Goal: Information Seeking & Learning: Compare options

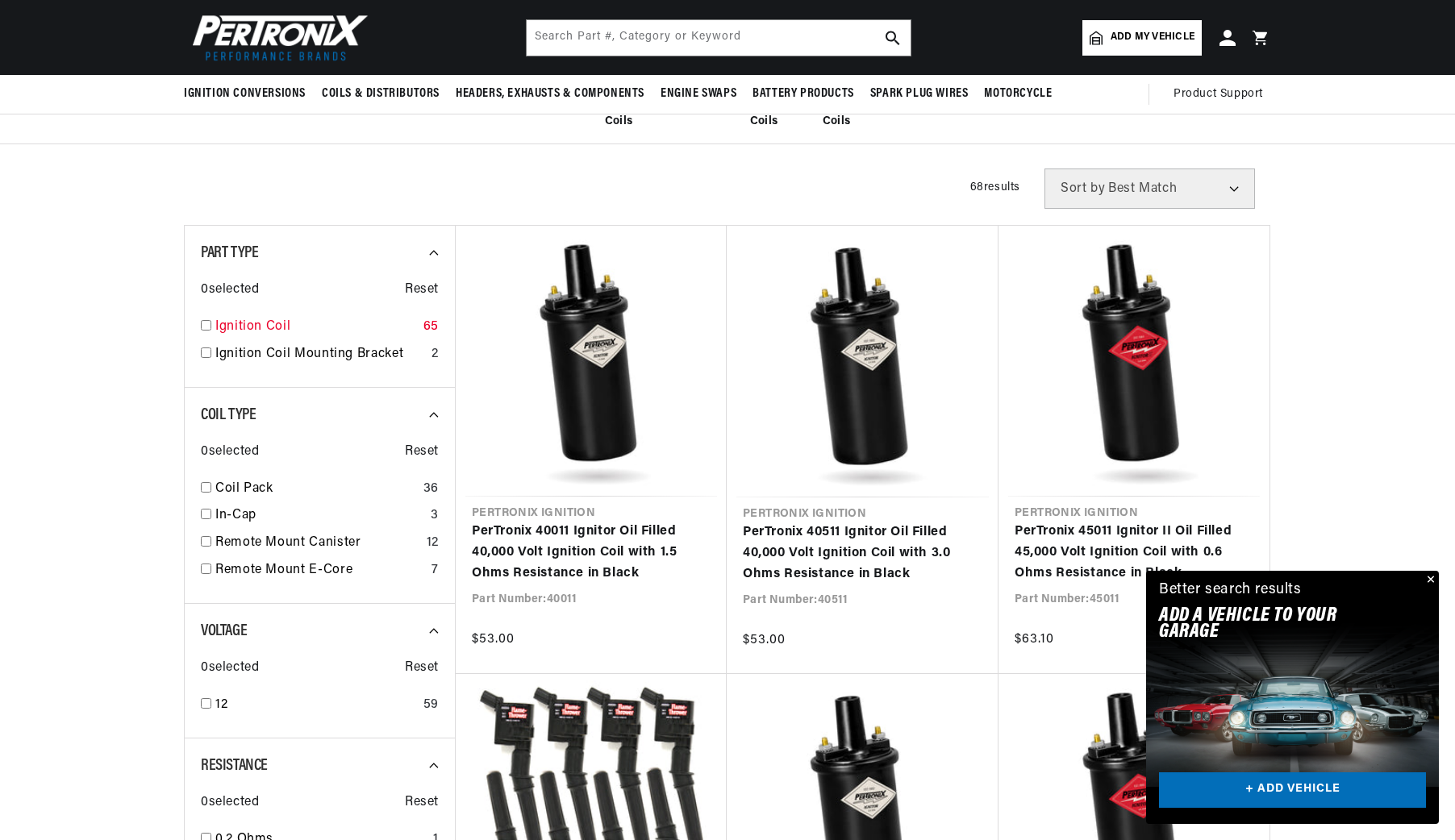
scroll to position [416, 0]
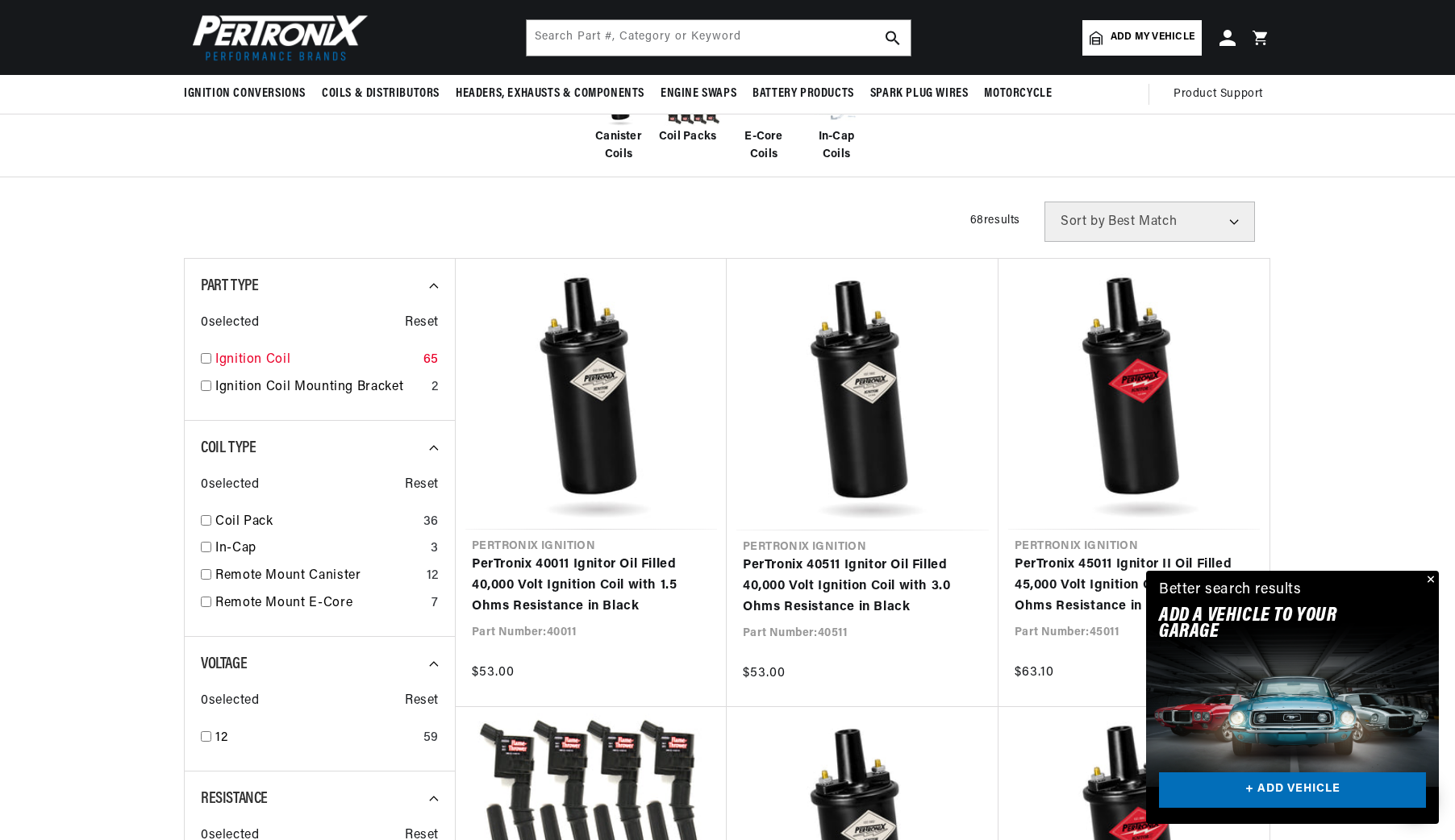
click at [201, 356] on input "checkbox" at bounding box center [206, 358] width 10 height 10
checkbox input "true"
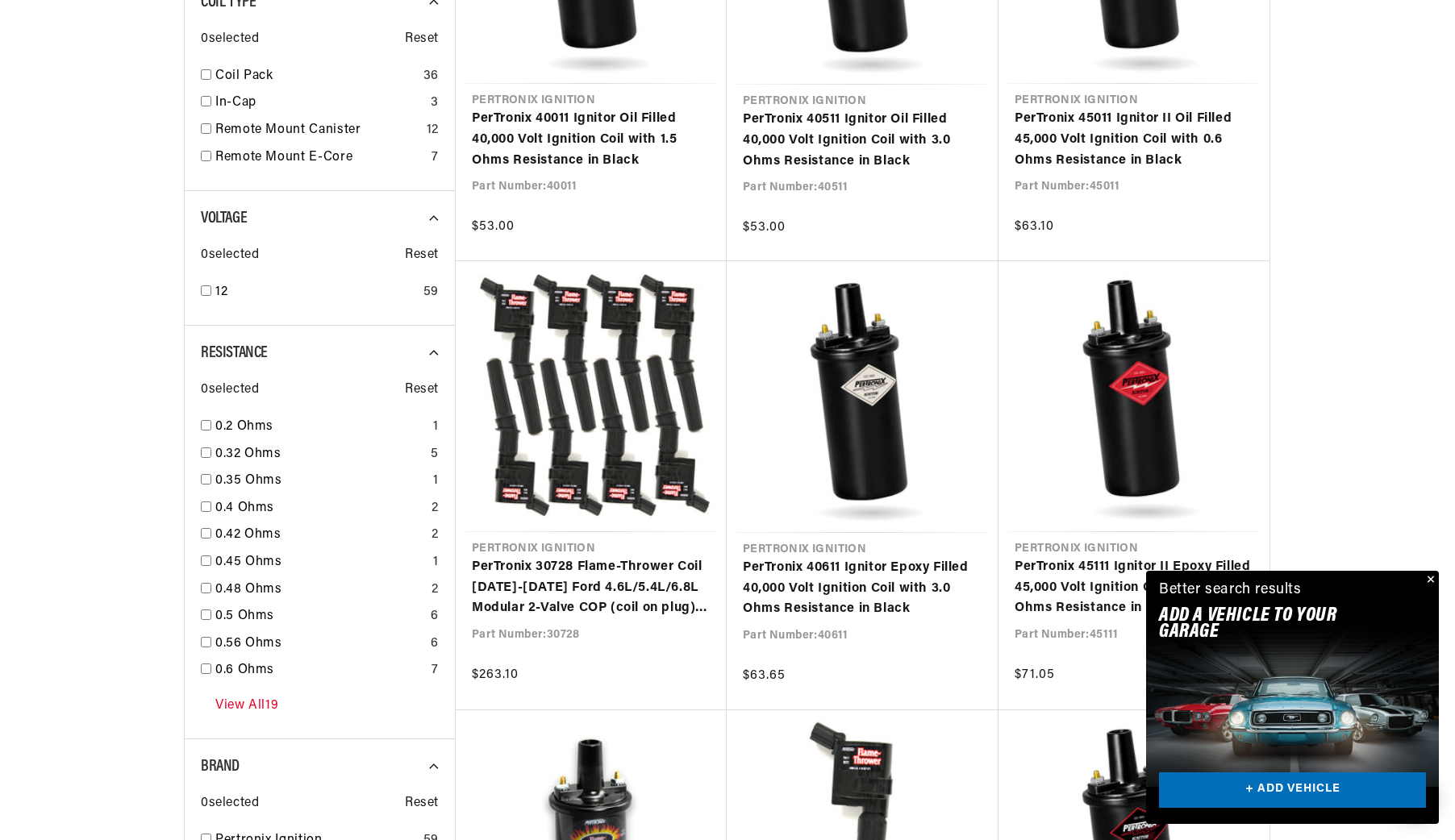
click at [206, 707] on div "View All 19" at bounding box center [319, 704] width 238 height 35
click at [246, 706] on link "View All 19" at bounding box center [246, 706] width 63 height 21
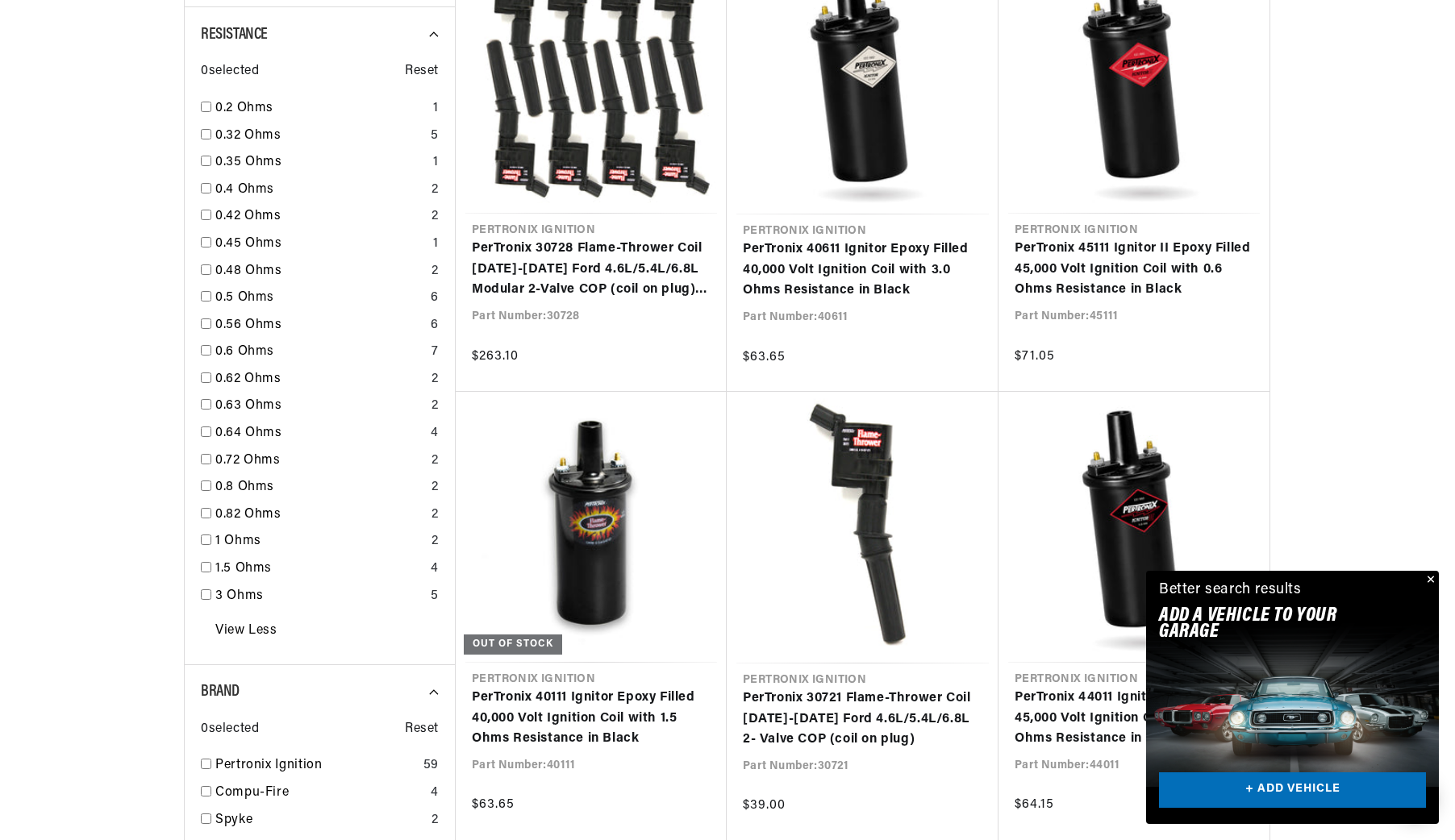
scroll to position [0, 488]
click at [203, 566] on input "checkbox" at bounding box center [206, 567] width 10 height 10
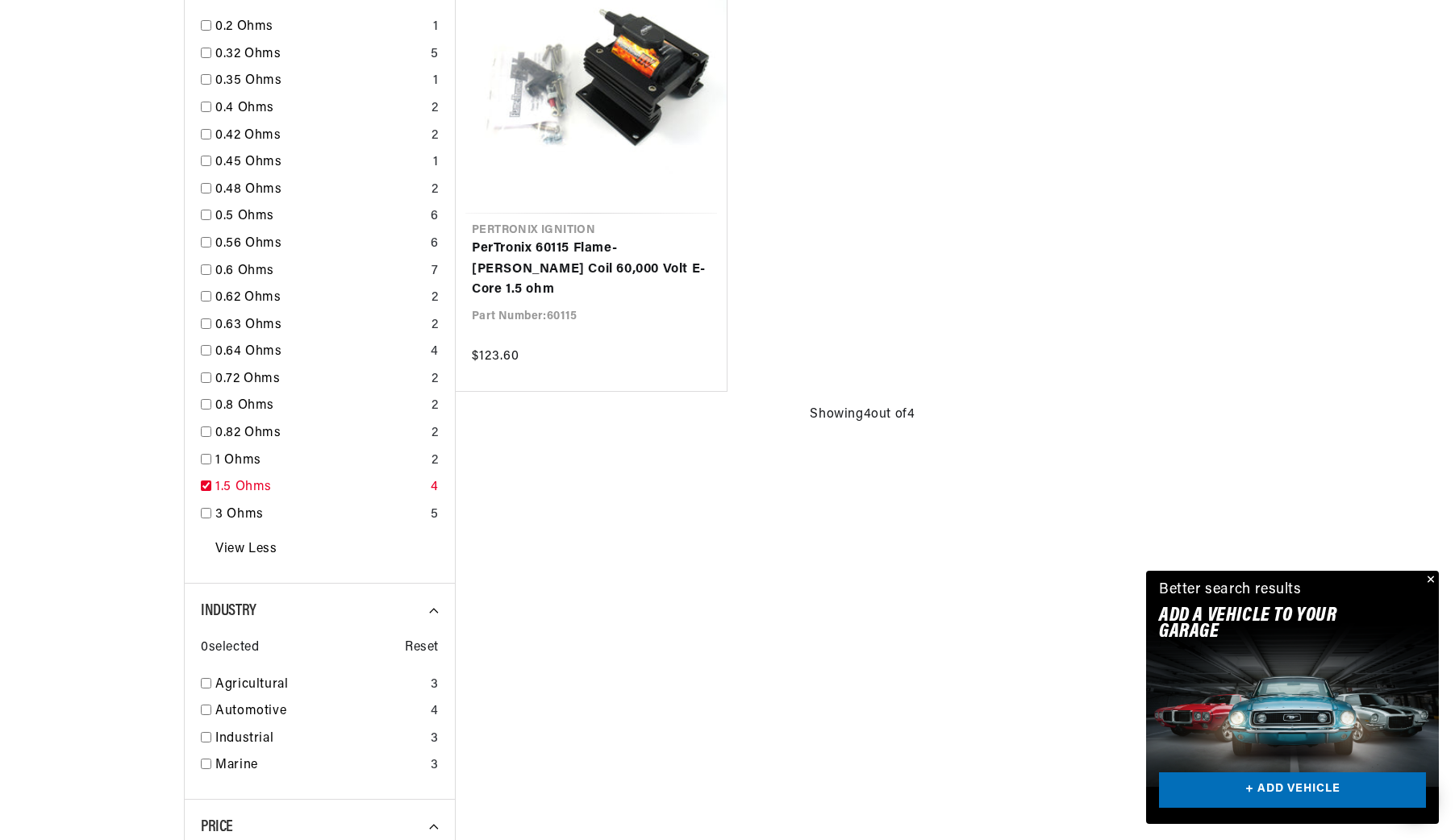
checkbox input "true"
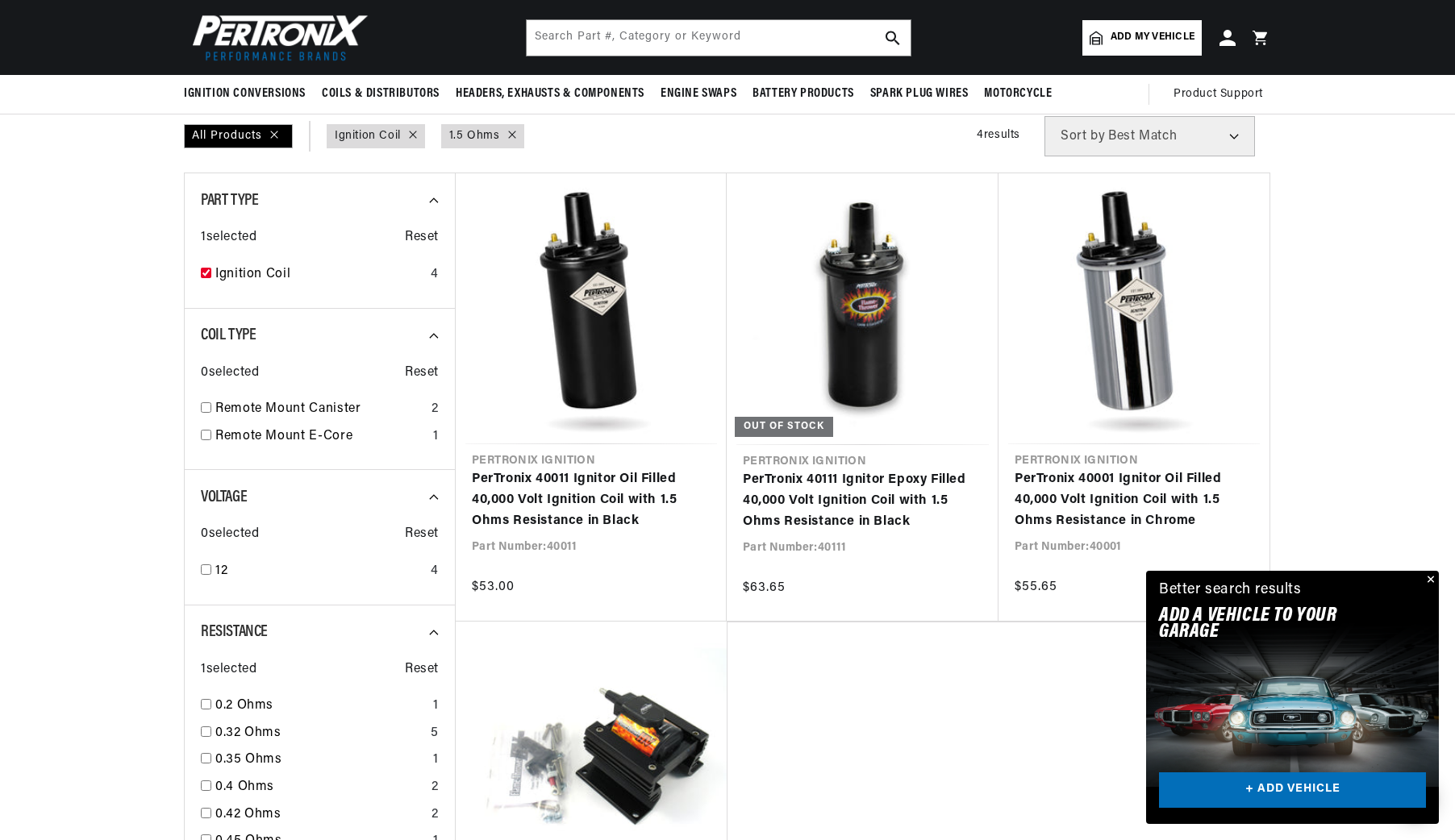
scroll to position [288, 0]
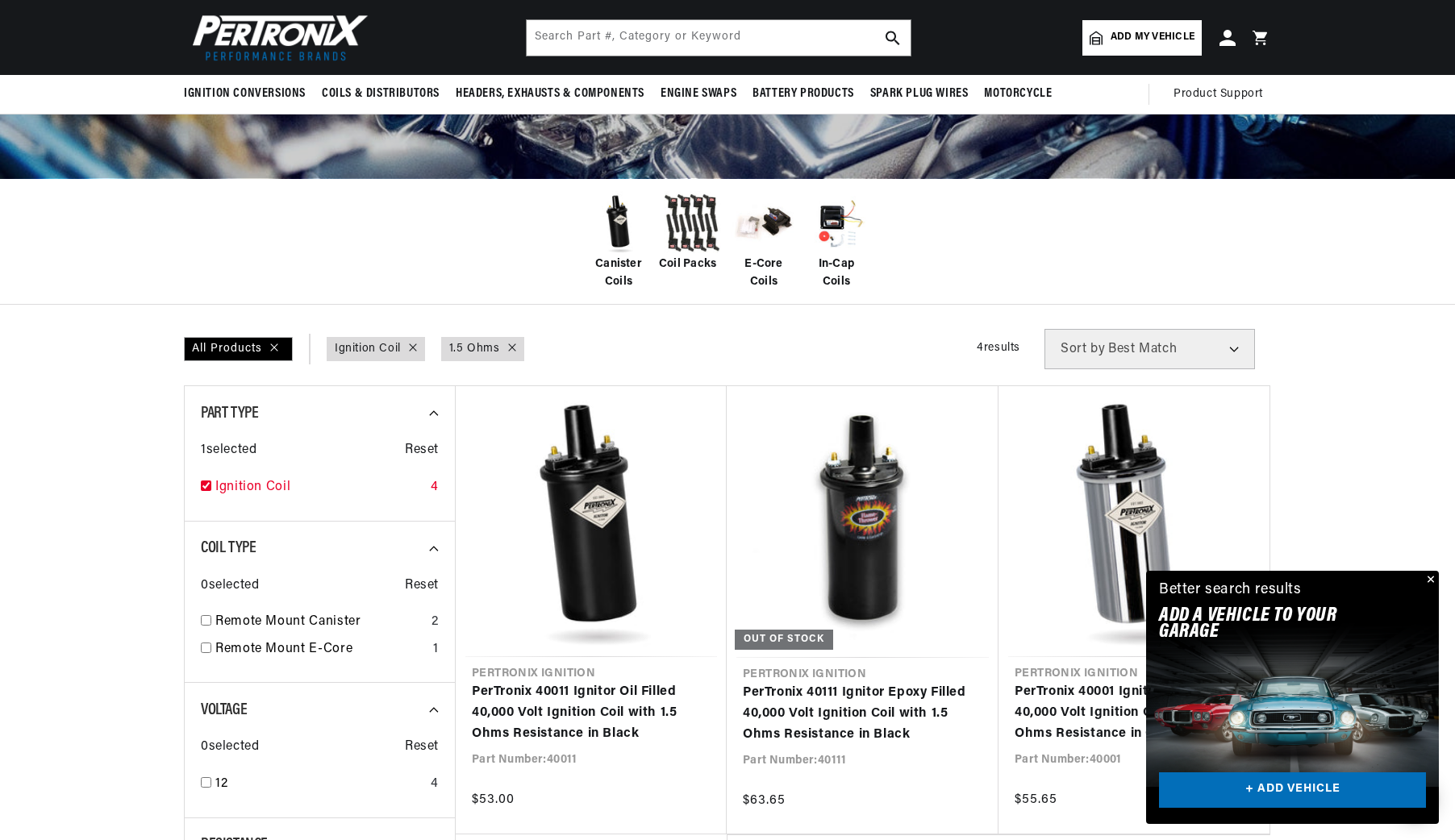
click at [204, 483] on input "checkbox" at bounding box center [206, 486] width 10 height 10
checkbox input "false"
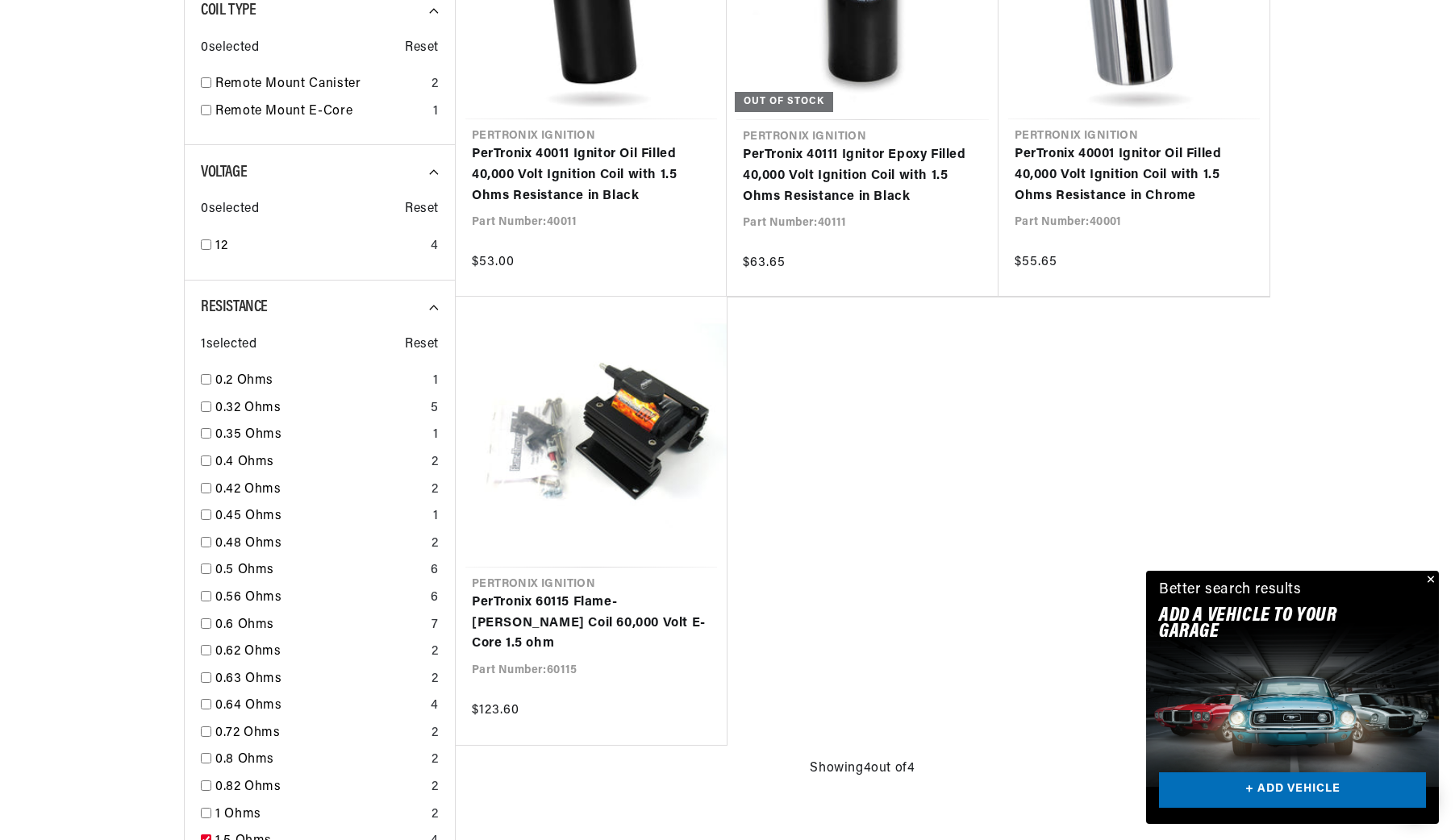
scroll to position [1085, 0]
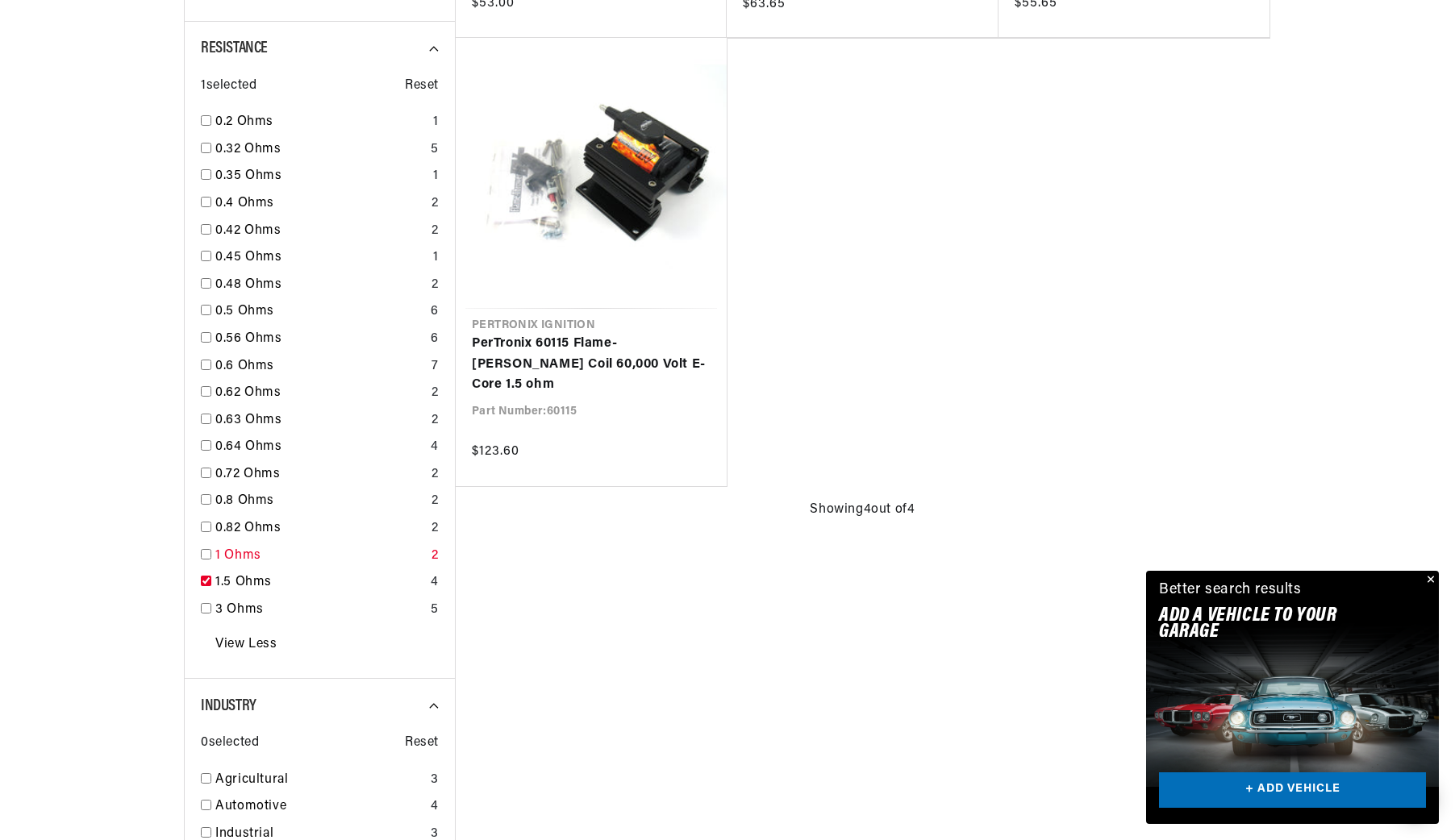
click at [206, 552] on input "checkbox" at bounding box center [206, 554] width 10 height 10
checkbox input "true"
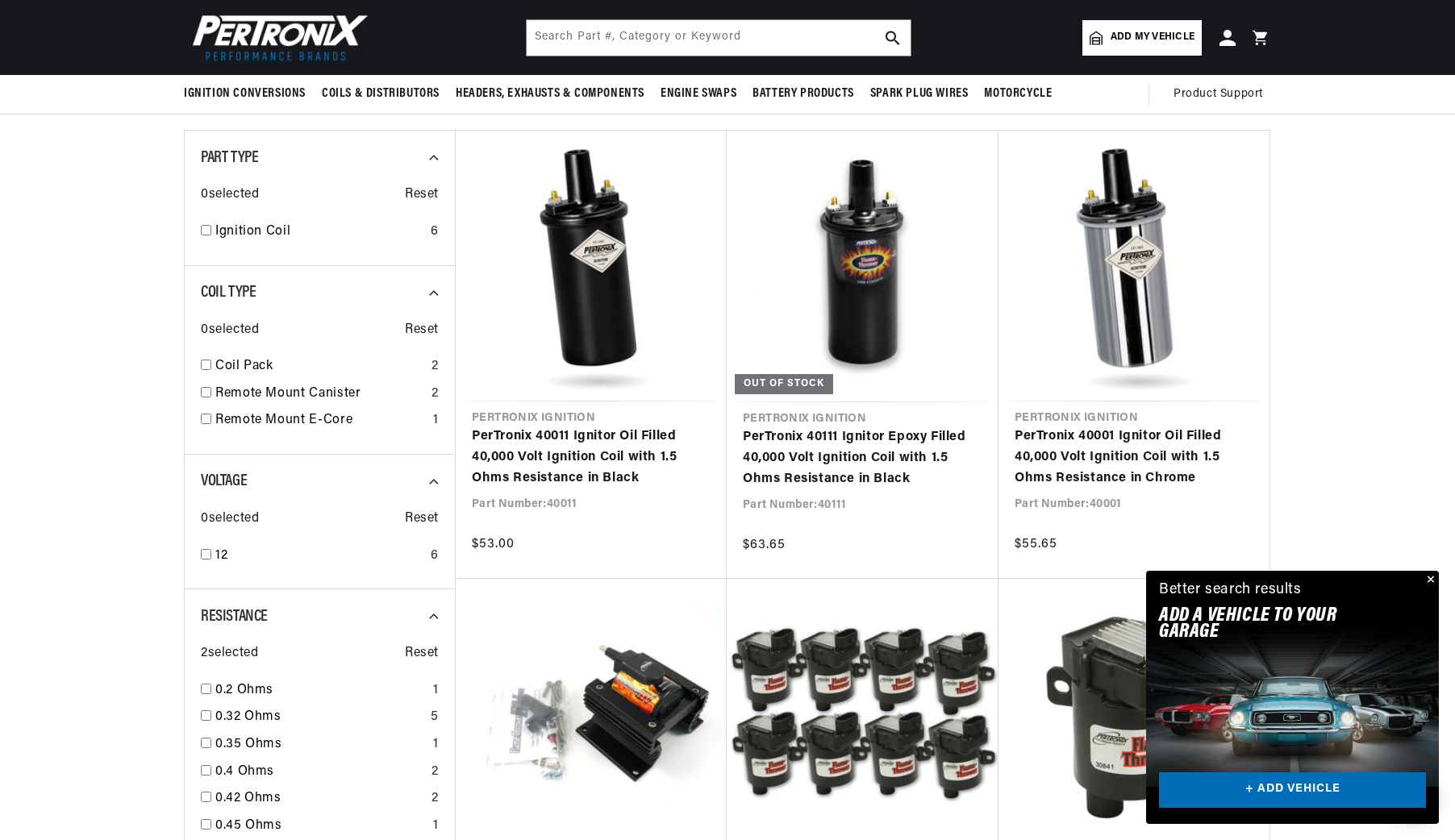
scroll to position [0, 488]
